Goal: Find specific page/section: Find specific page/section

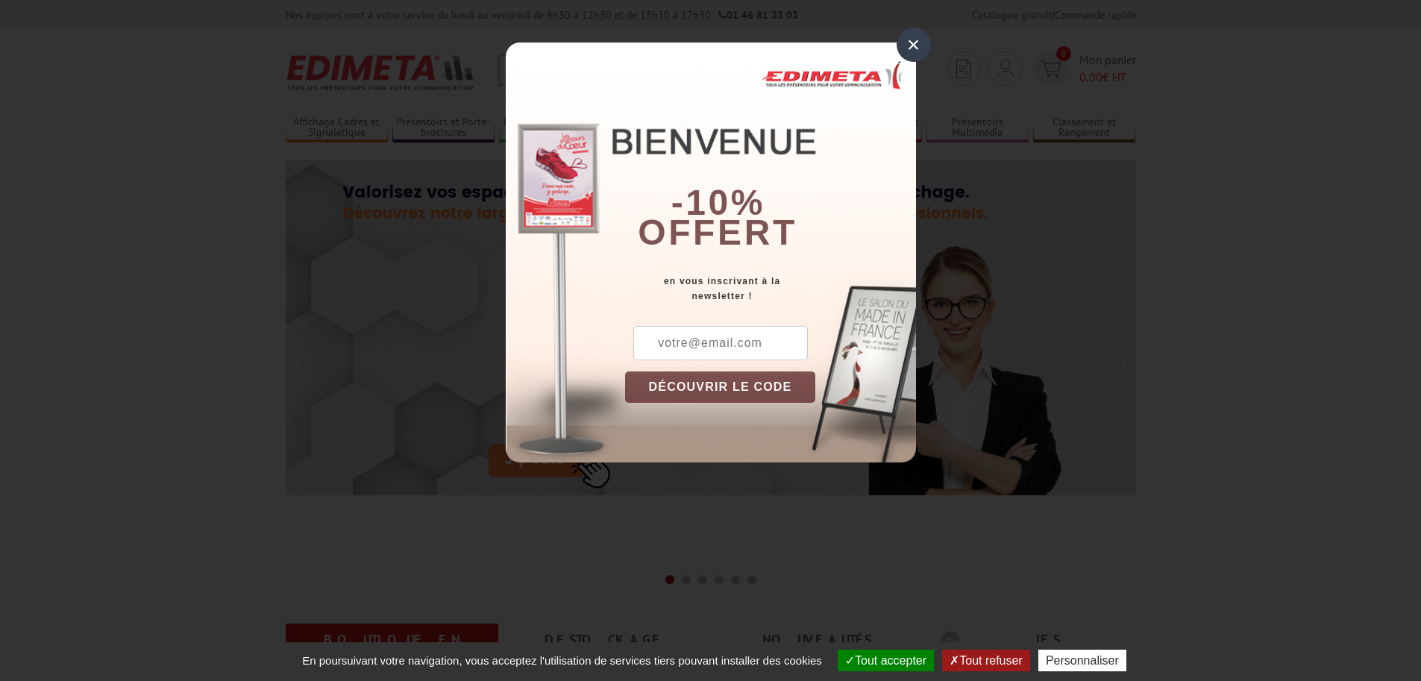
click at [912, 41] on div "×" at bounding box center [914, 45] width 34 height 34
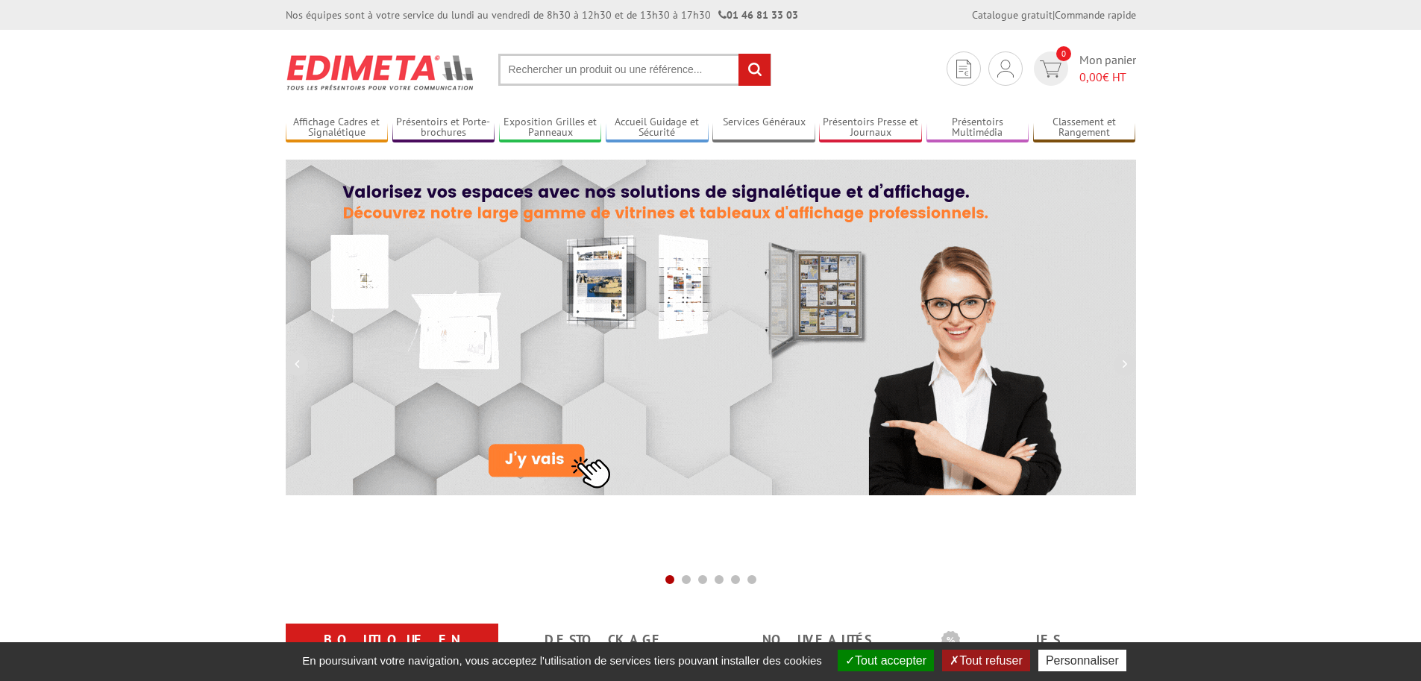
click at [560, 75] on input "text" at bounding box center [634, 70] width 273 height 32
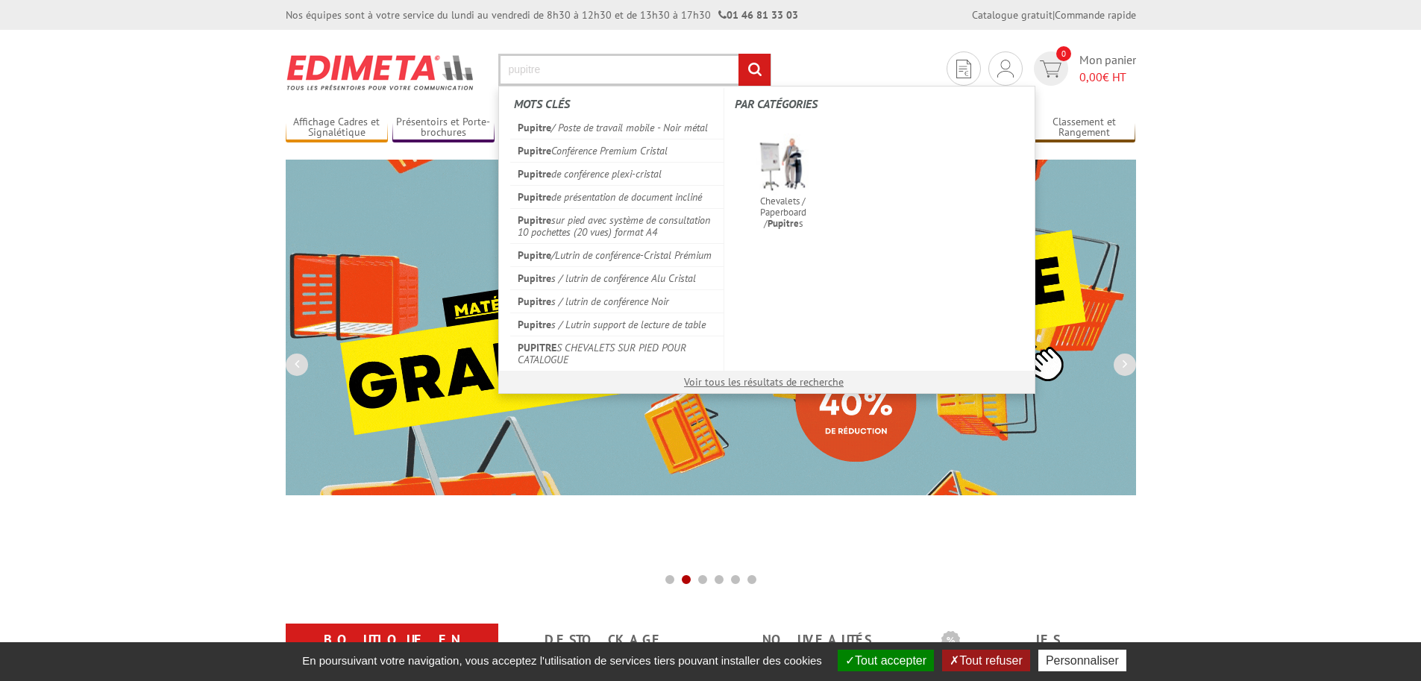
type input "pupitre"
click at [739, 54] on input "rechercher" at bounding box center [755, 70] width 32 height 32
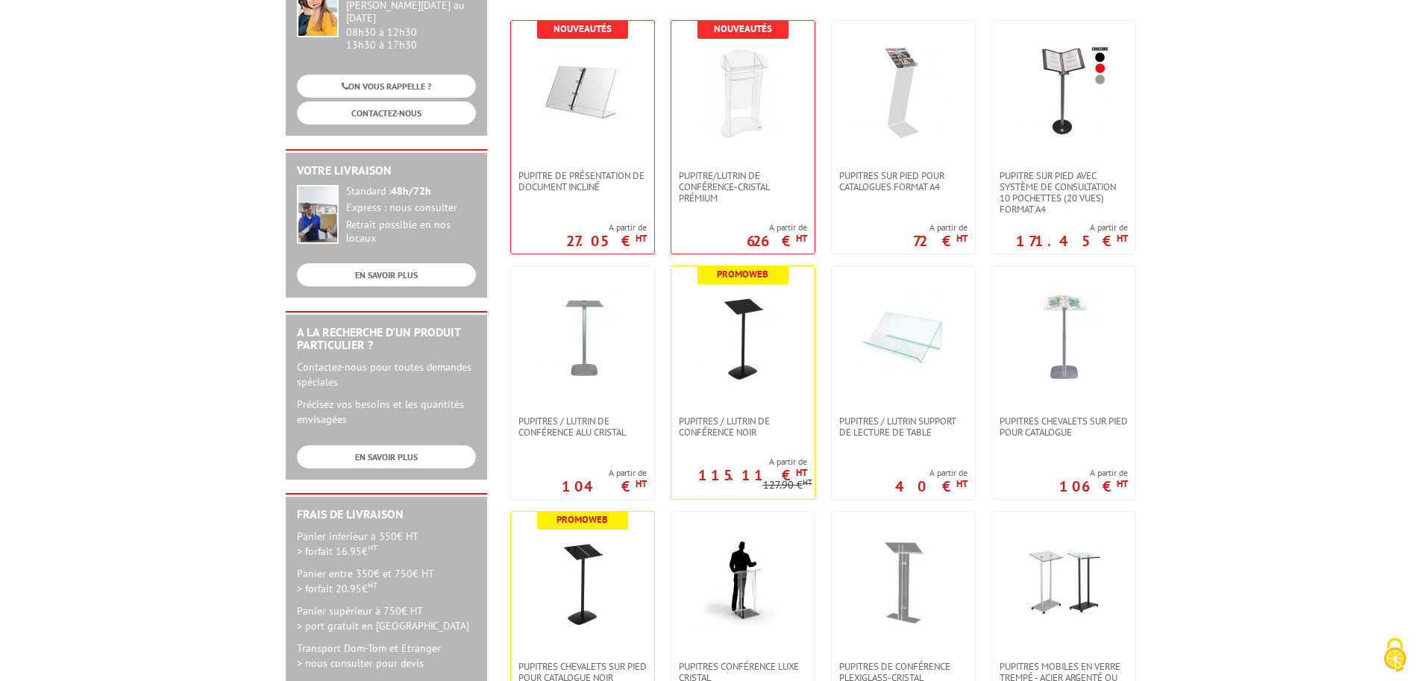
scroll to position [298, 0]
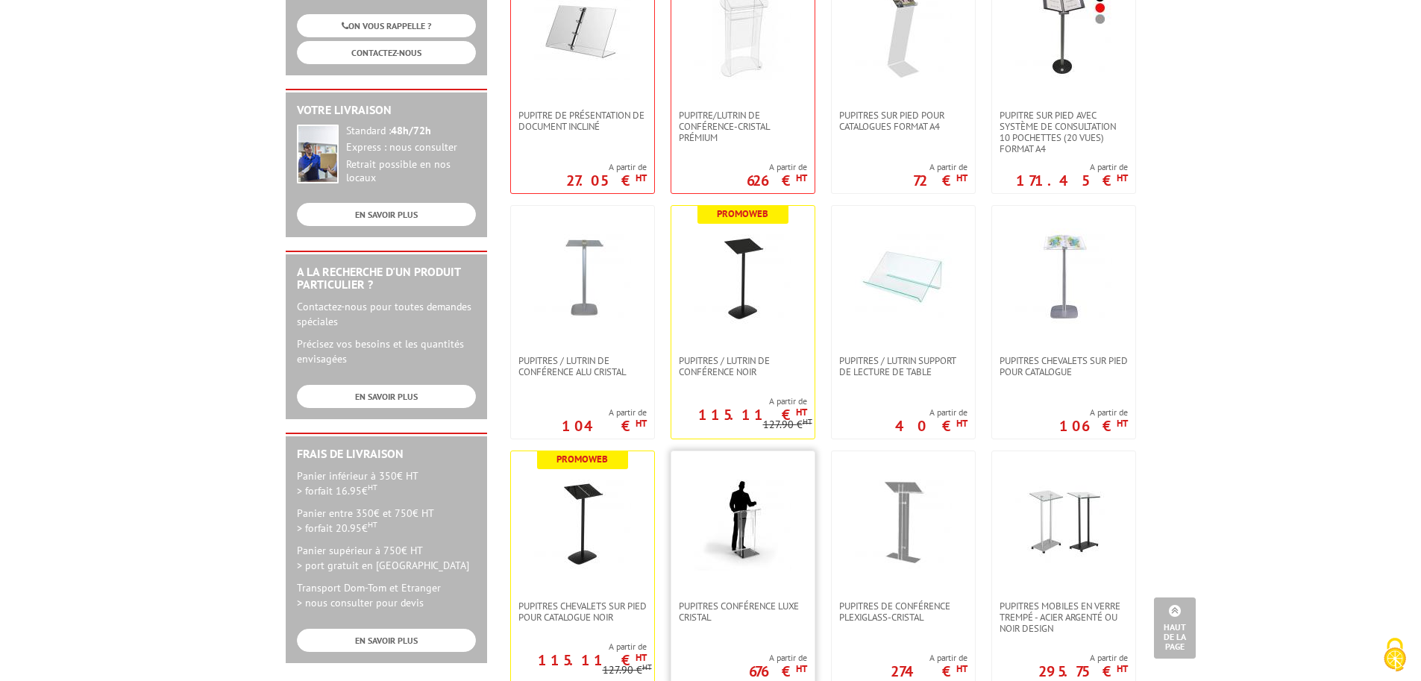
click at [743, 539] on img at bounding box center [743, 522] width 97 height 97
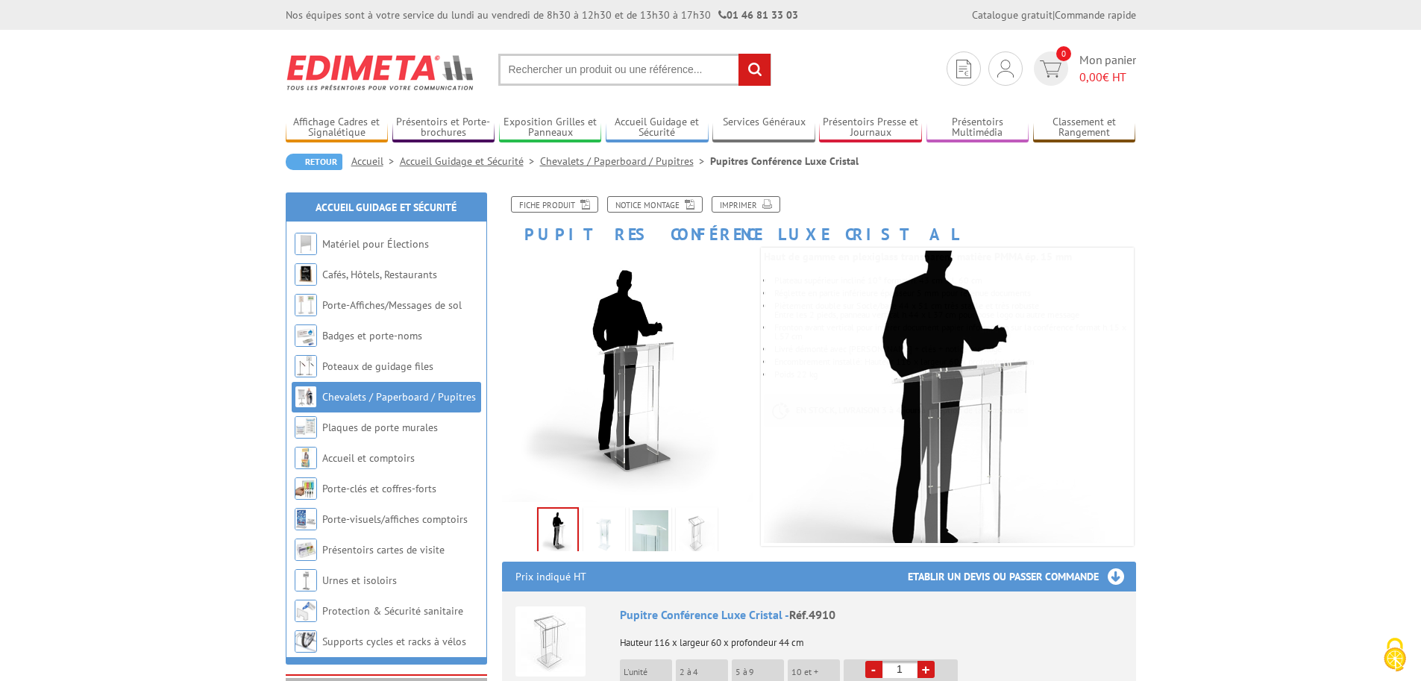
click at [656, 161] on link "Chevalets / Paperboard / Pupitres" at bounding box center [625, 160] width 170 height 13
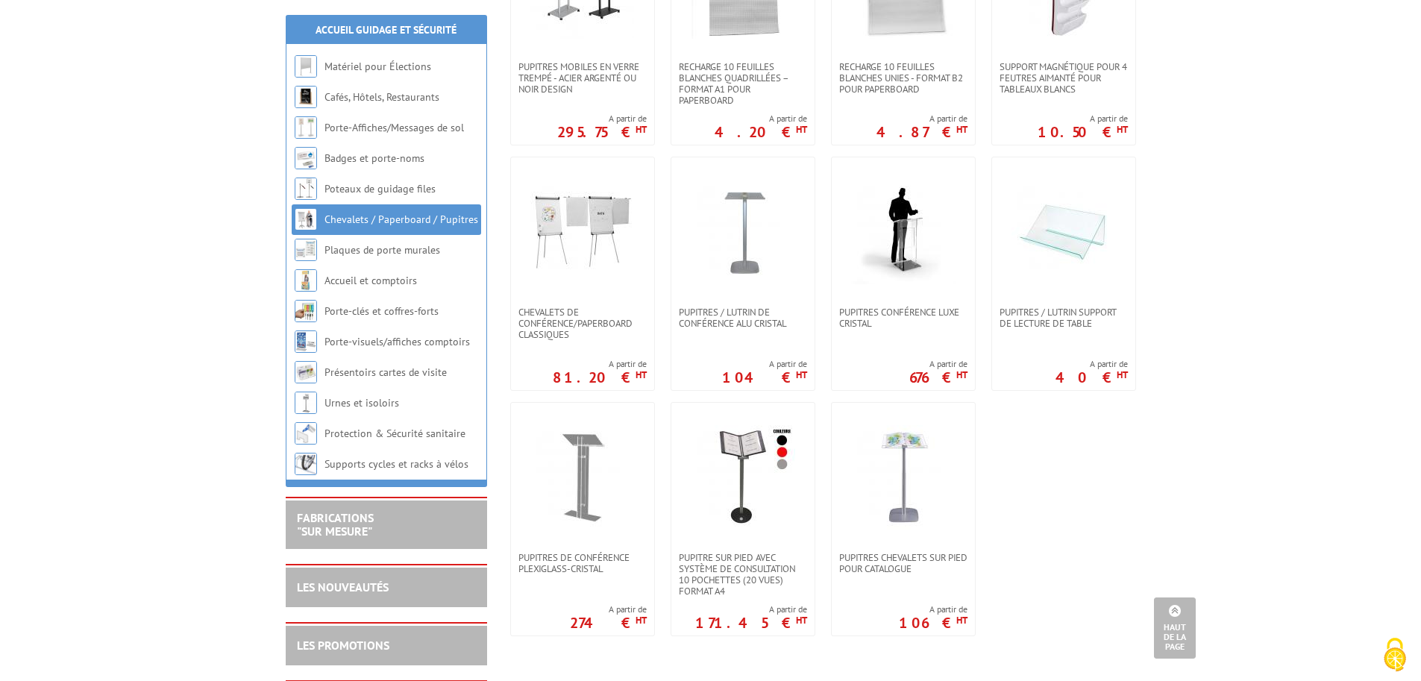
scroll to position [1268, 0]
